Goal: Navigation & Orientation: Go to known website

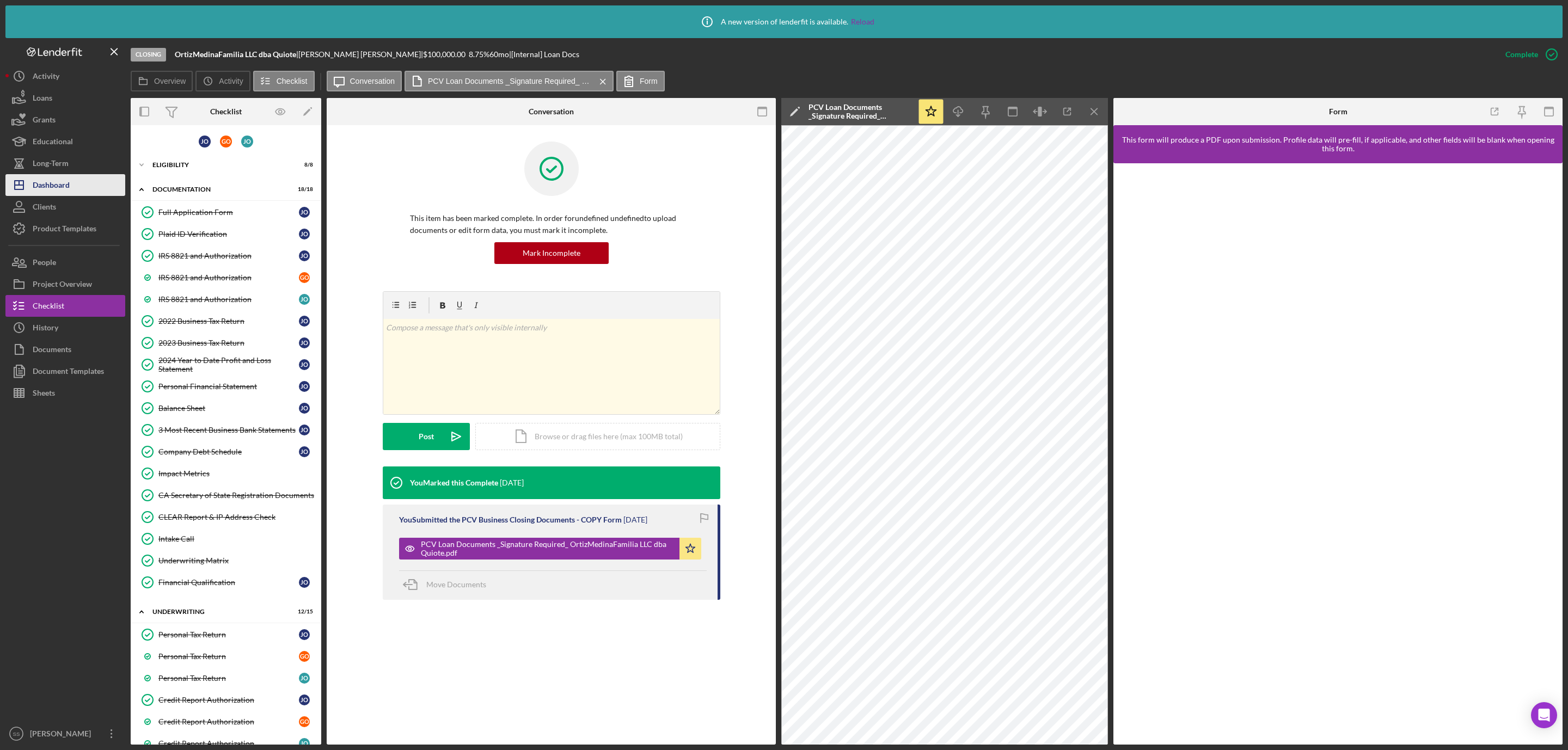
scroll to position [547, 0]
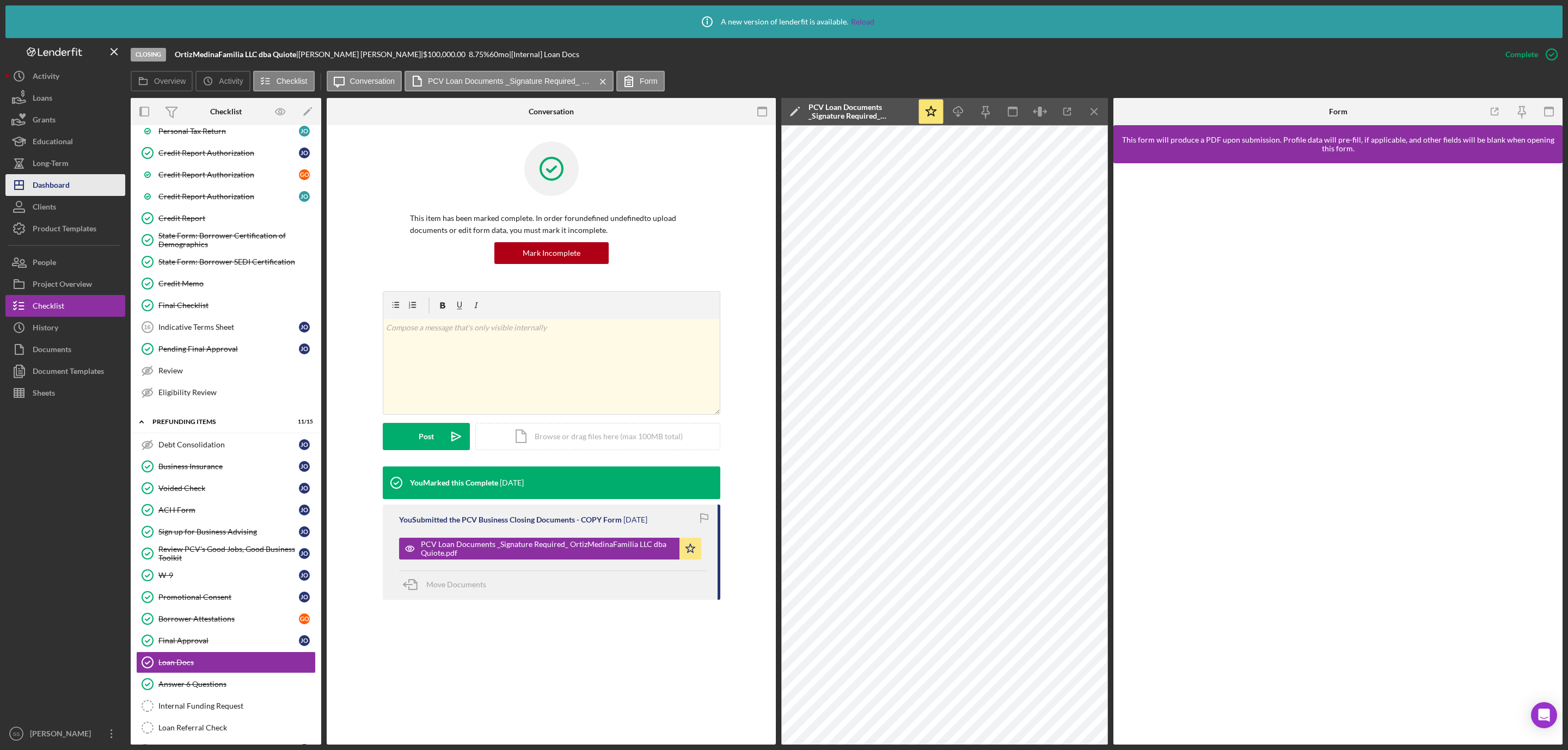
click at [70, 184] on button "Icon/Dashboard Dashboard" at bounding box center [65, 184] width 120 height 21
